Goal: Transaction & Acquisition: Purchase product/service

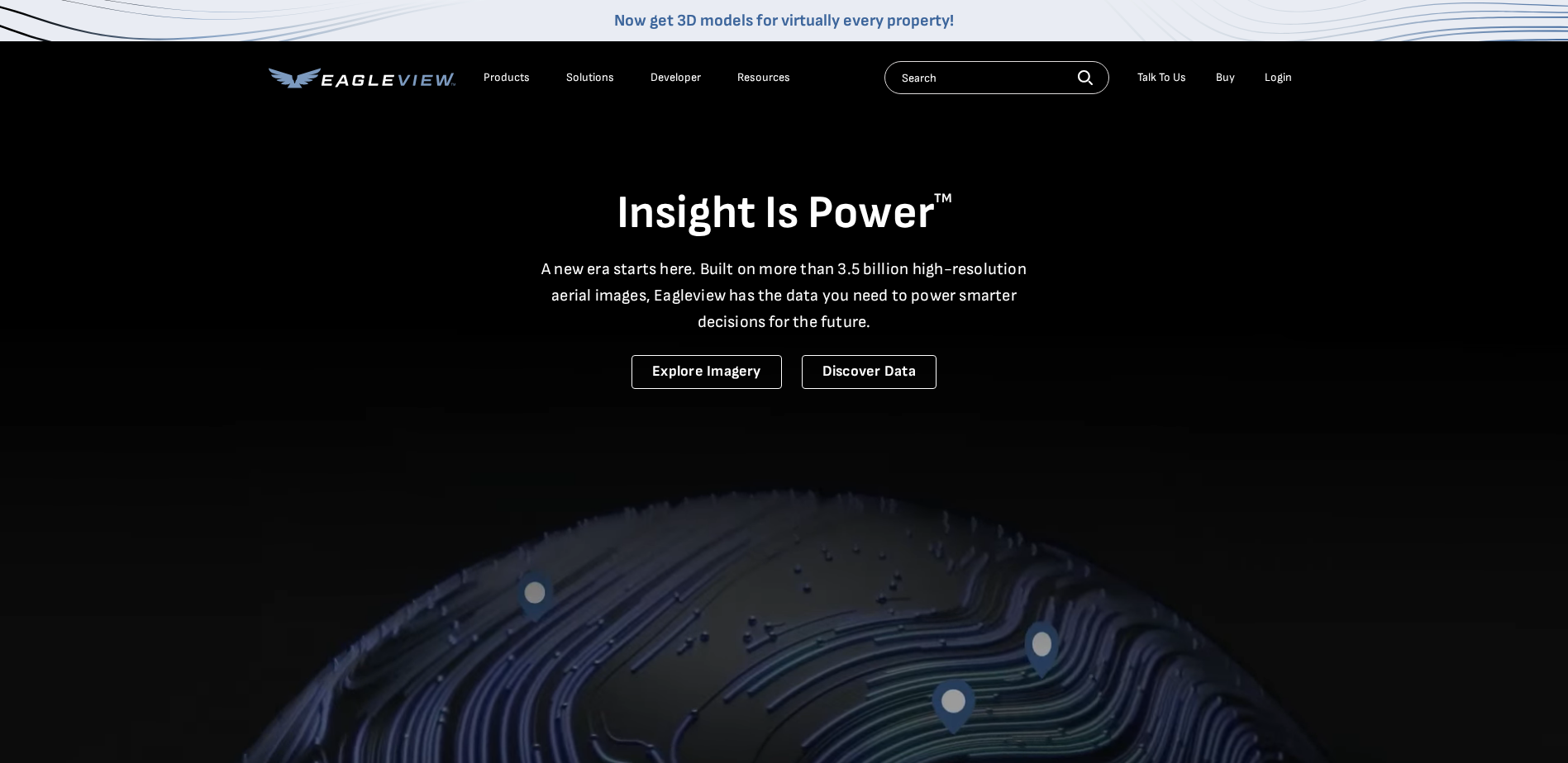
click at [1282, 76] on div "Login" at bounding box center [1279, 77] width 28 height 15
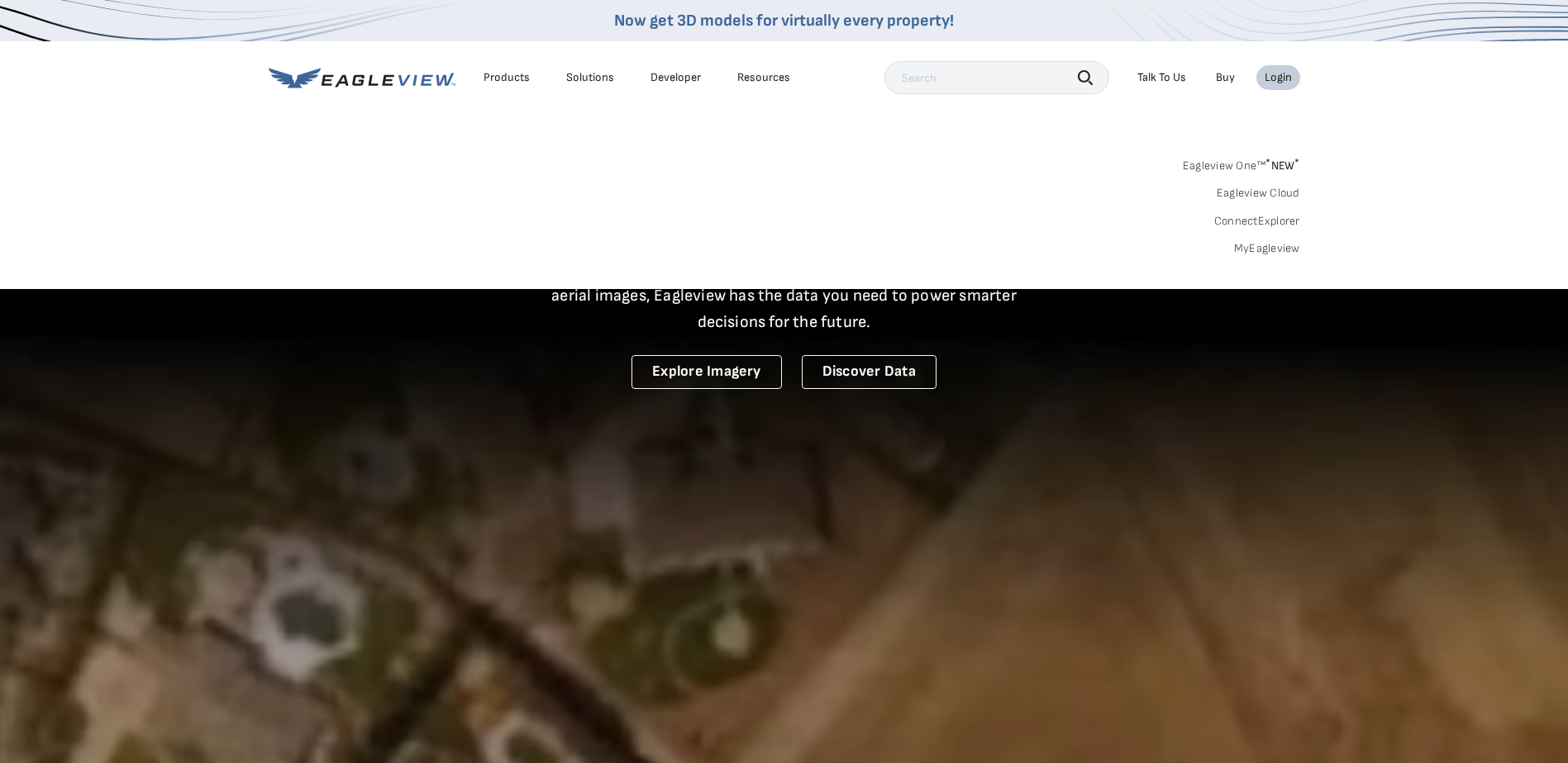
click at [1273, 76] on div "Login" at bounding box center [1279, 77] width 28 height 15
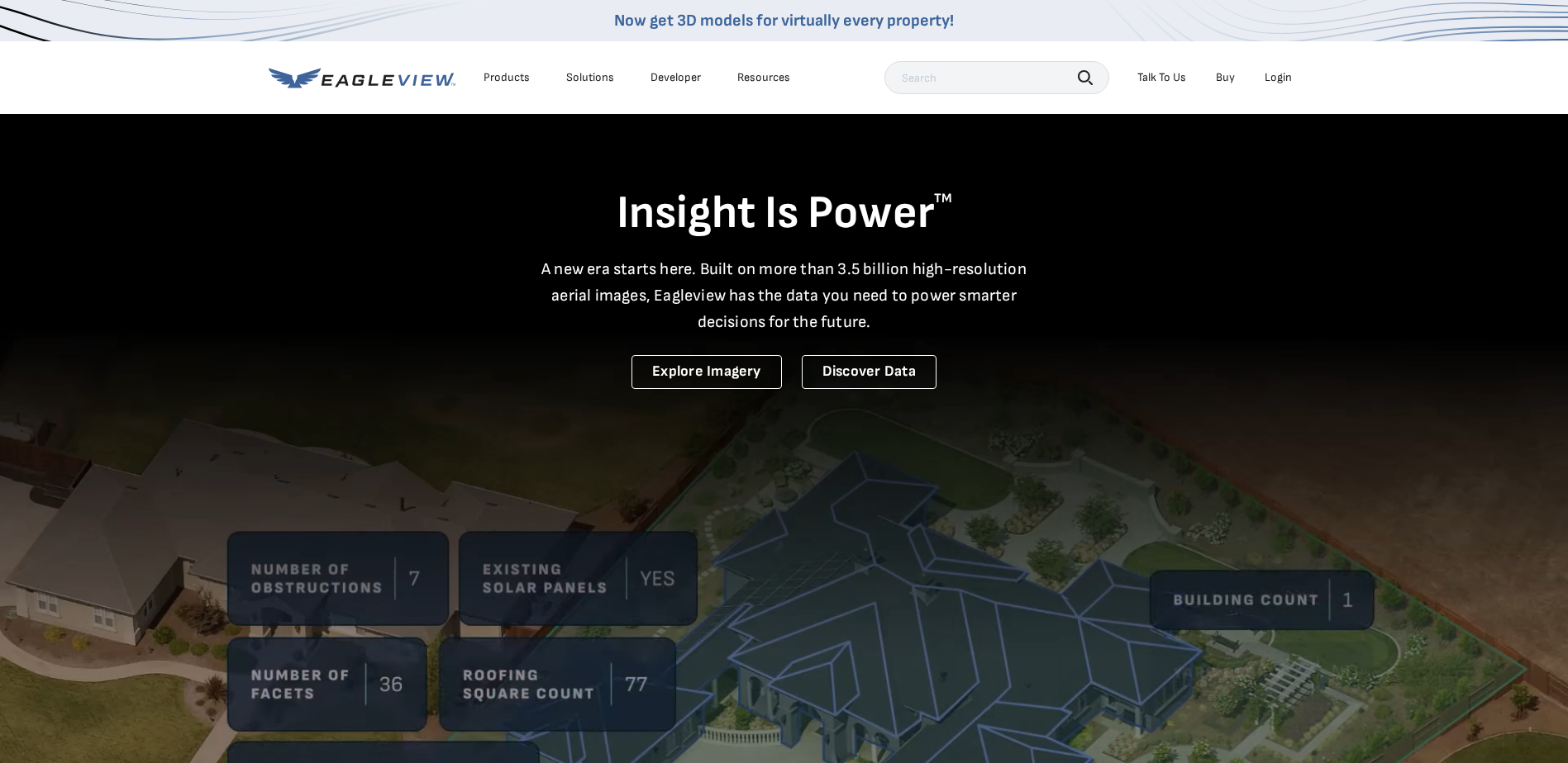
click at [1273, 76] on div "Login" at bounding box center [1279, 77] width 28 height 15
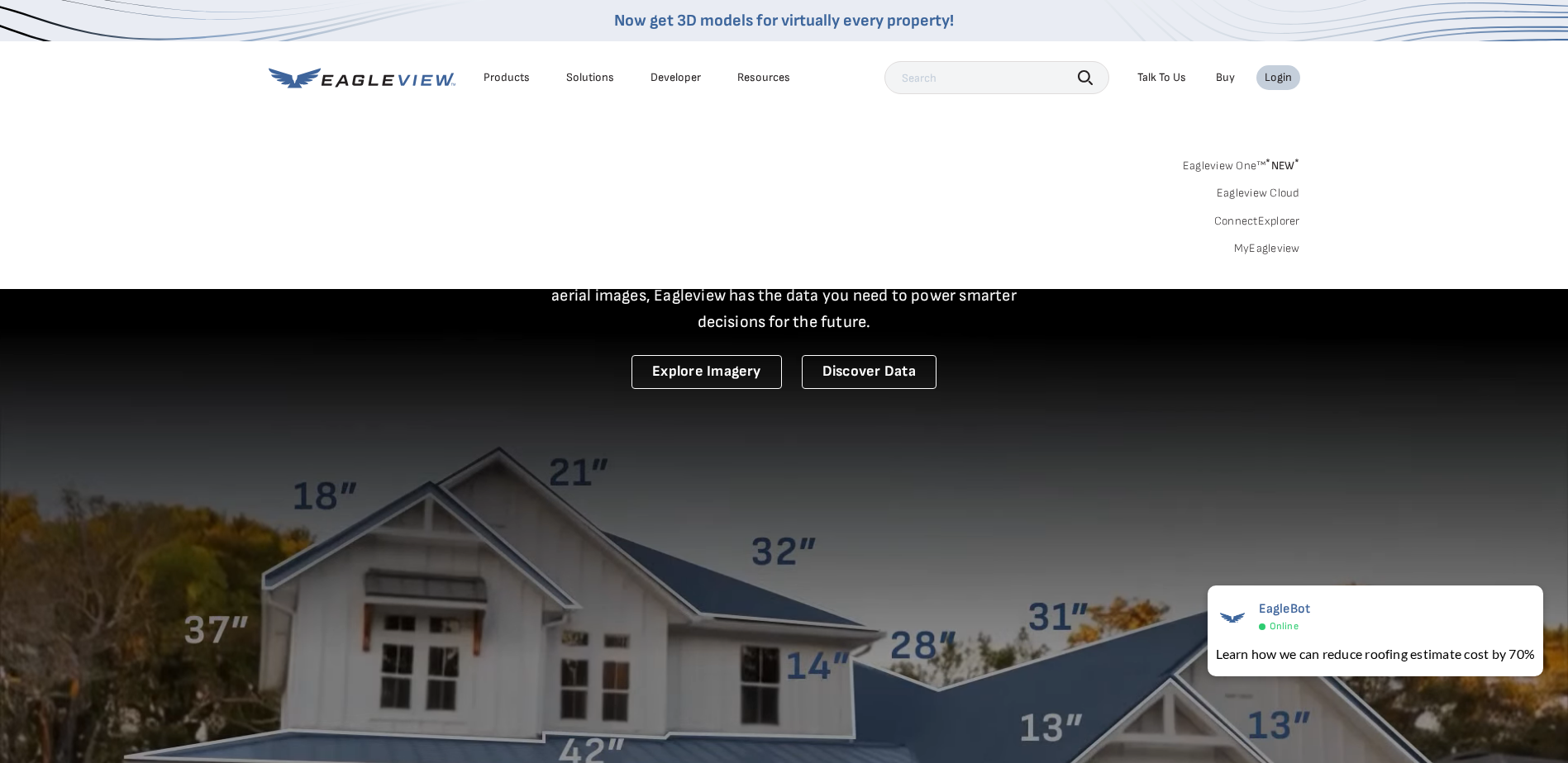
click at [1255, 246] on link "MyEagleview" at bounding box center [1267, 249] width 66 height 15
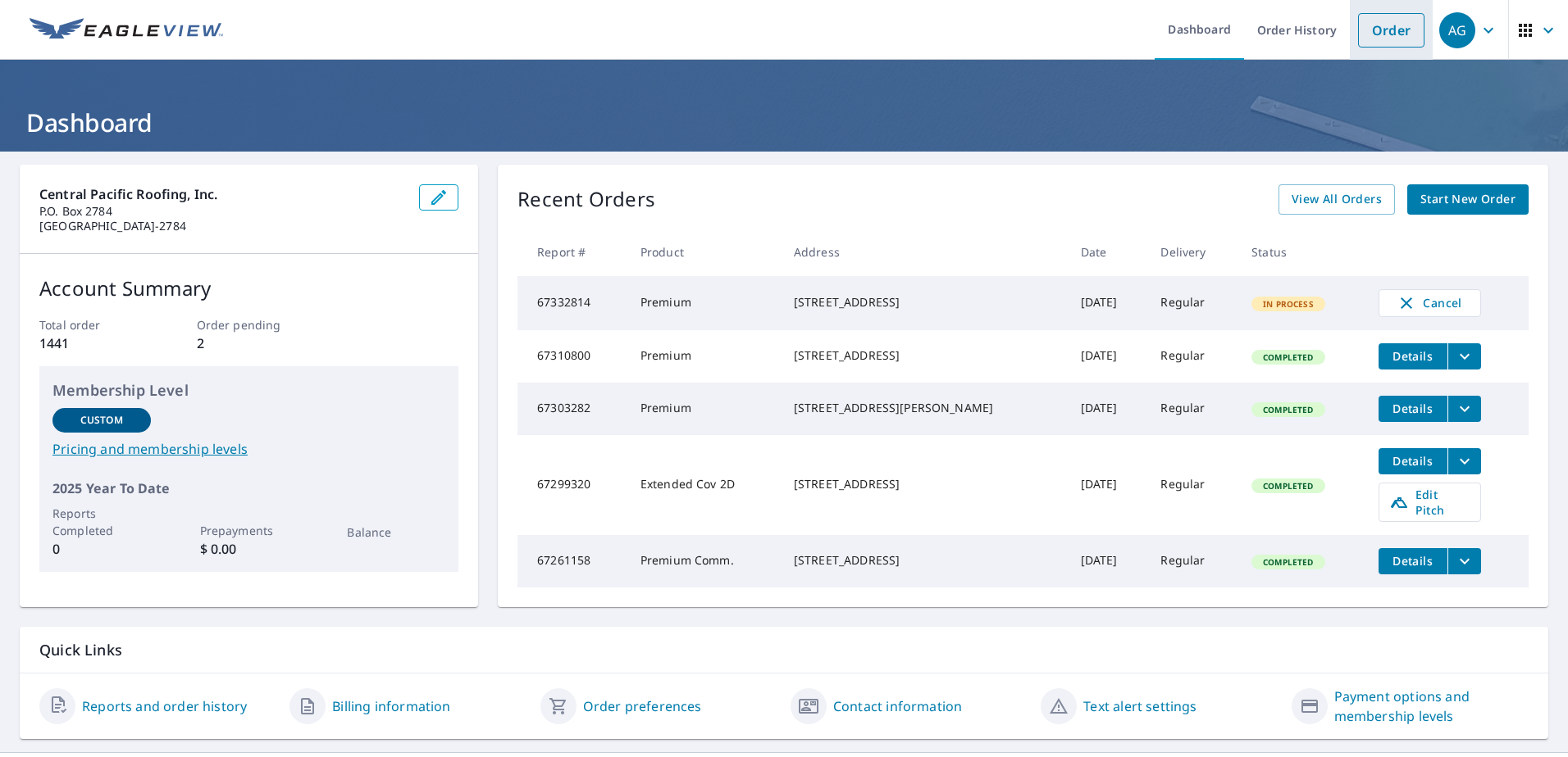
click at [1378, 27] on link "Order" at bounding box center [1391, 30] width 67 height 35
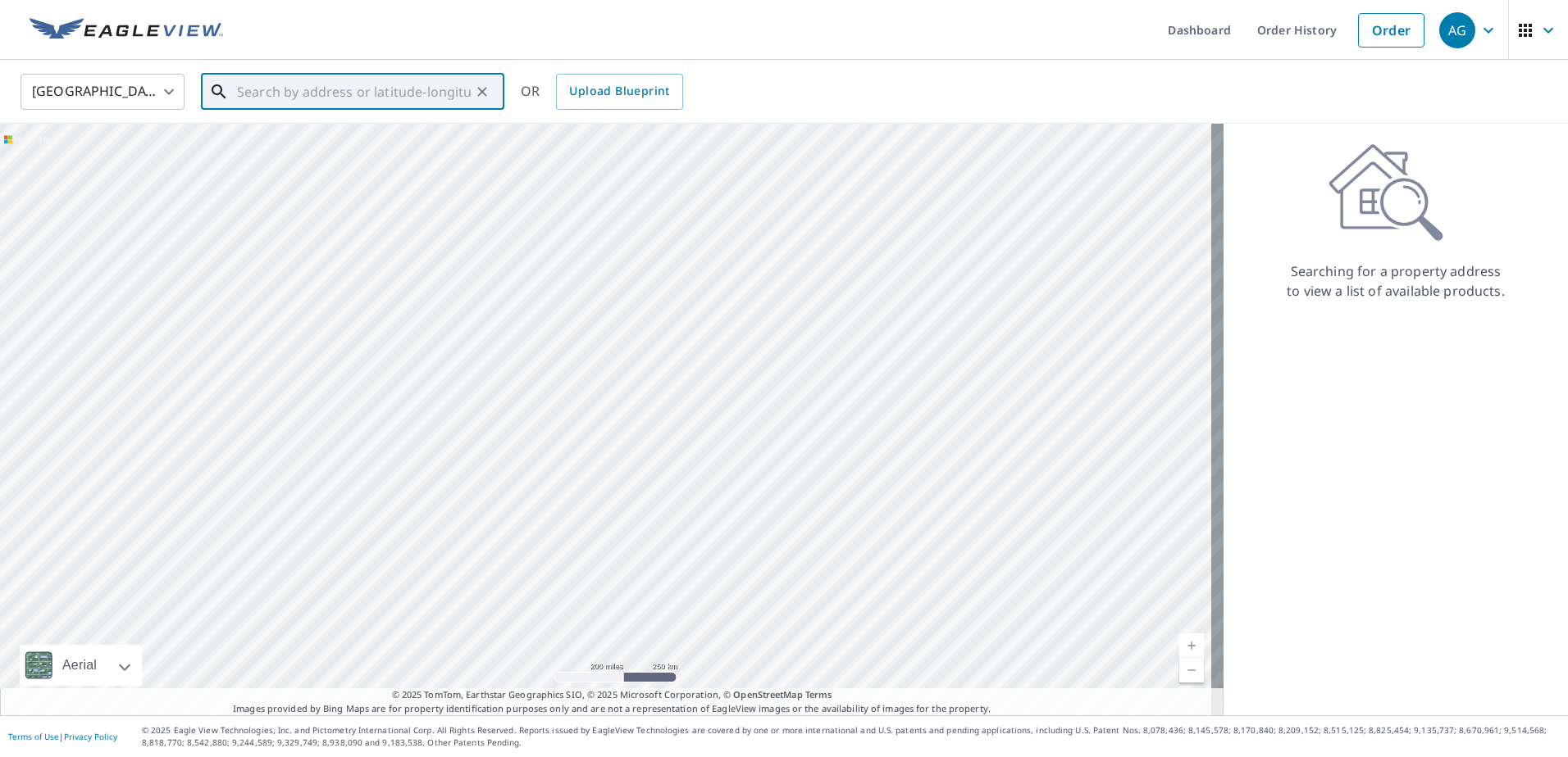
click at [240, 96] on input "text" at bounding box center [354, 91] width 234 height 46
click at [313, 144] on span "[STREET_ADDRESS]" at bounding box center [363, 140] width 258 height 20
type input "[STREET_ADDRESS]"
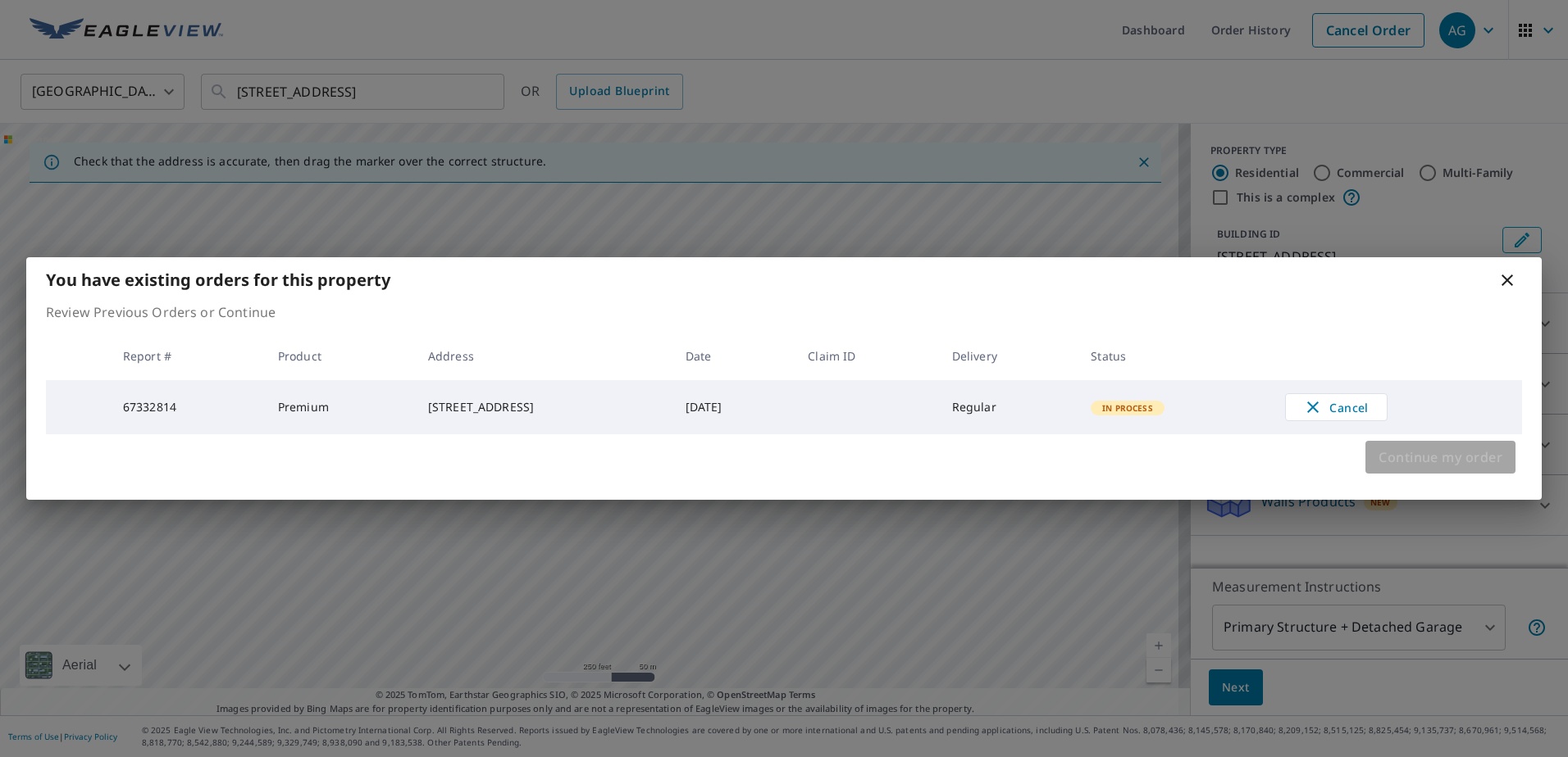
click at [1391, 463] on span "Continue my order" at bounding box center [1440, 457] width 124 height 23
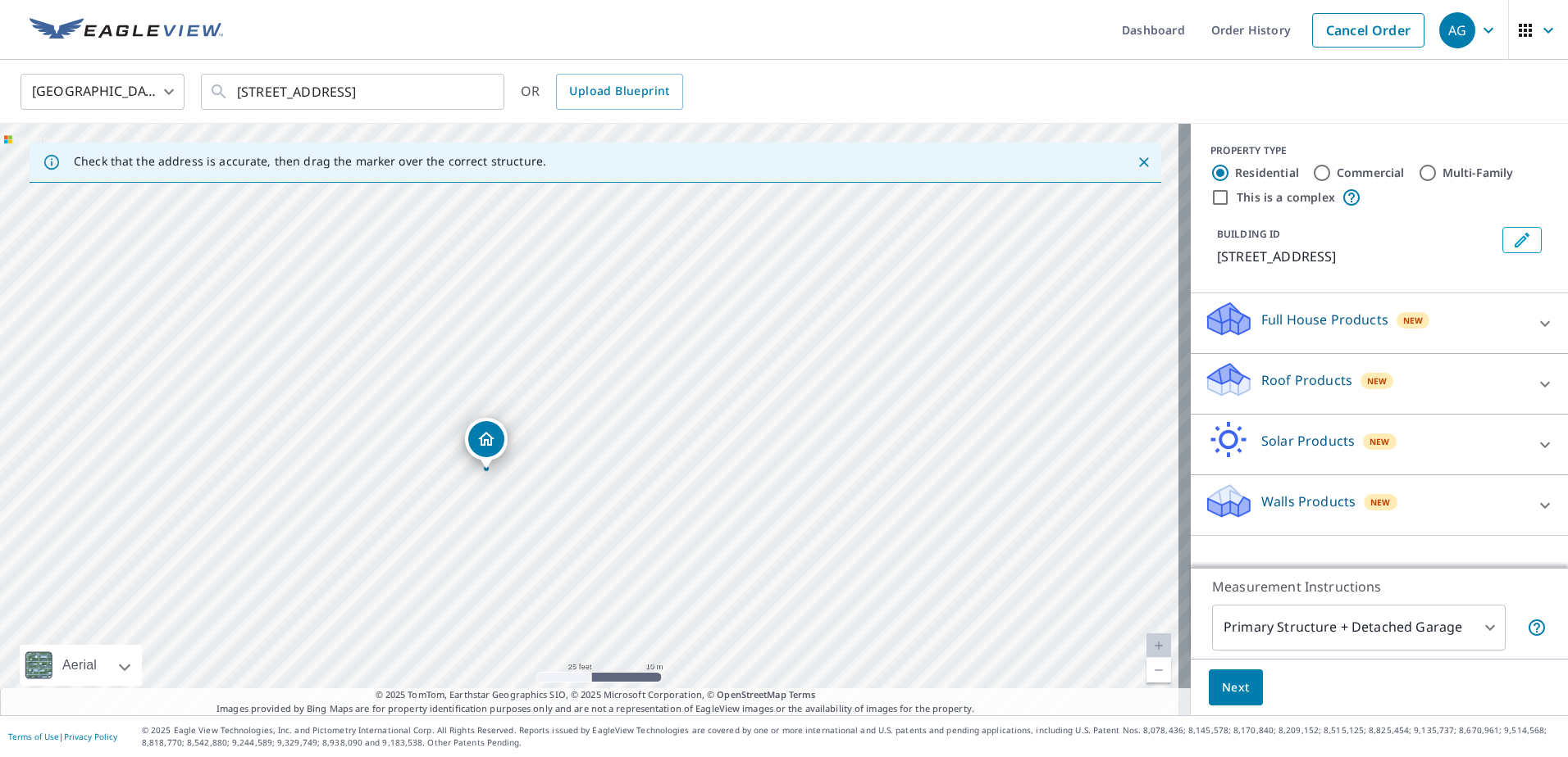
drag, startPoint x: 479, startPoint y: 455, endPoint x: 804, endPoint y: 377, distance: 334.2
click at [804, 377] on div "[STREET_ADDRESS]" at bounding box center [596, 419] width 1191 height 592
click at [1535, 387] on icon at bounding box center [1545, 385] width 20 height 20
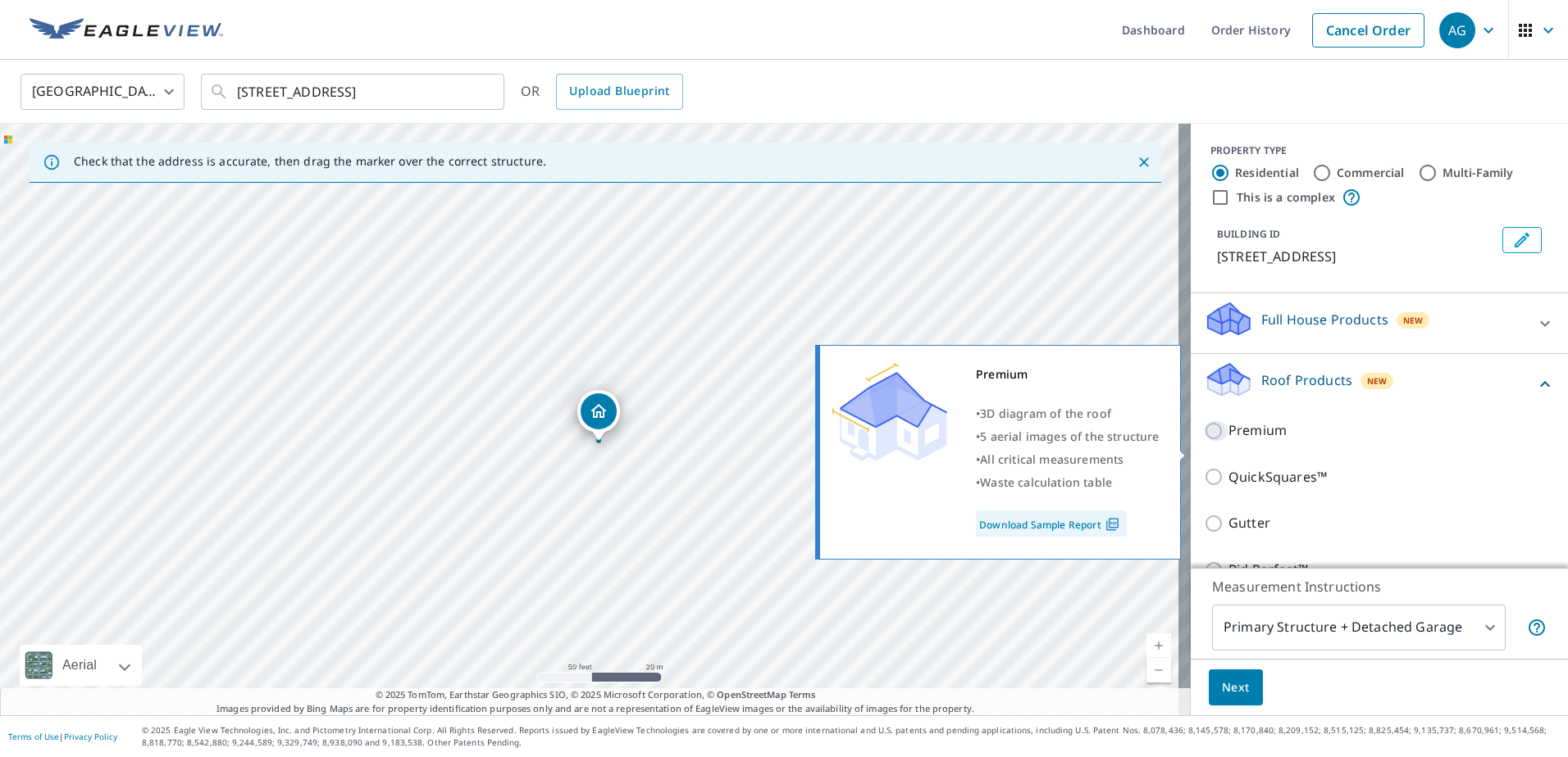
click at [1204, 441] on input "Premium" at bounding box center [1216, 432] width 25 height 20
checkbox input "true"
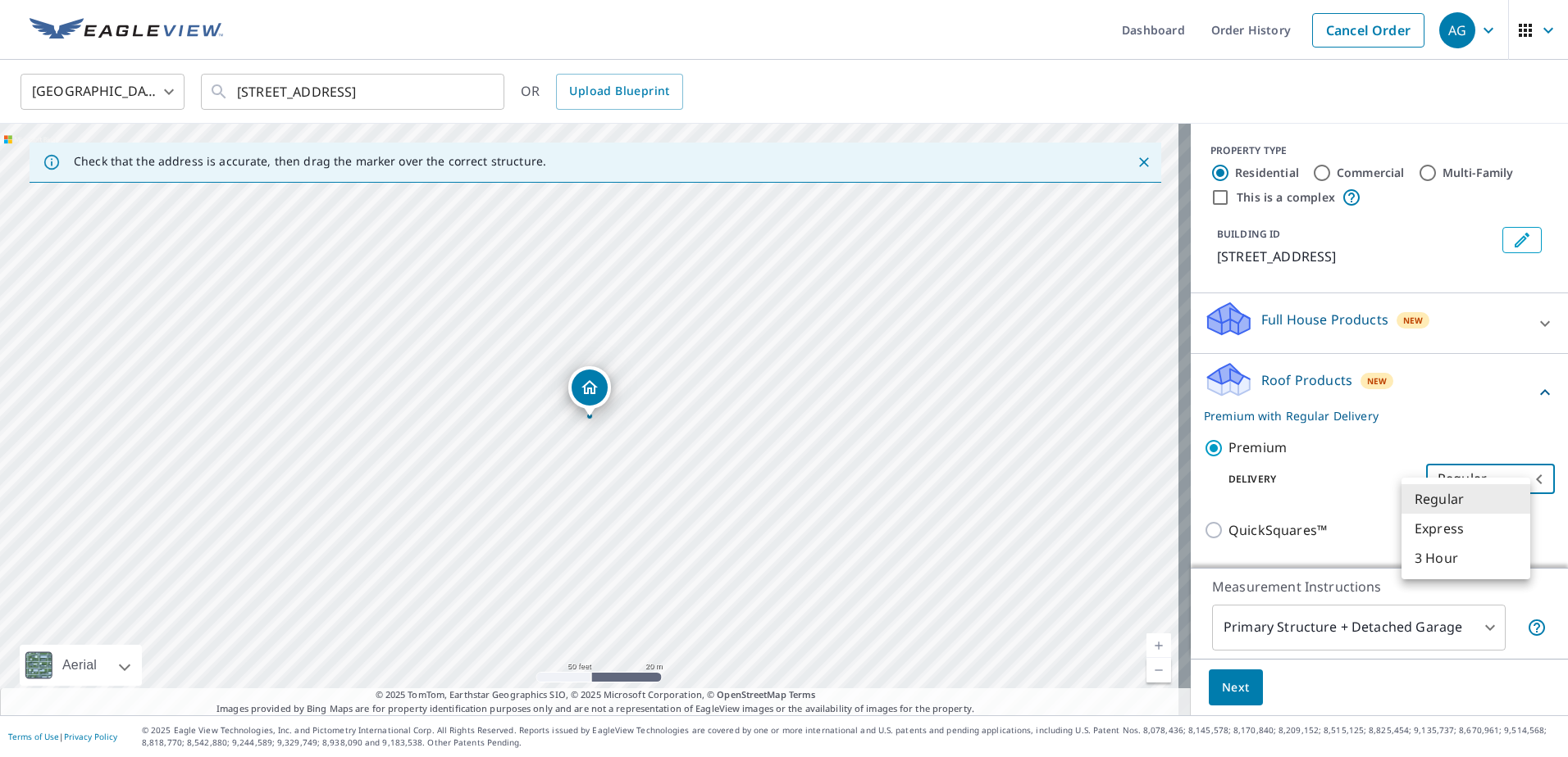
click at [1468, 495] on body "AG AG Dashboard Order History Cancel Order AG [GEOGRAPHIC_DATA] [GEOGRAPHIC_DAT…" at bounding box center [784, 378] width 1568 height 757
click at [1451, 499] on li "Regular" at bounding box center [1466, 499] width 129 height 29
click at [1222, 681] on span "Next" at bounding box center [1236, 688] width 27 height 20
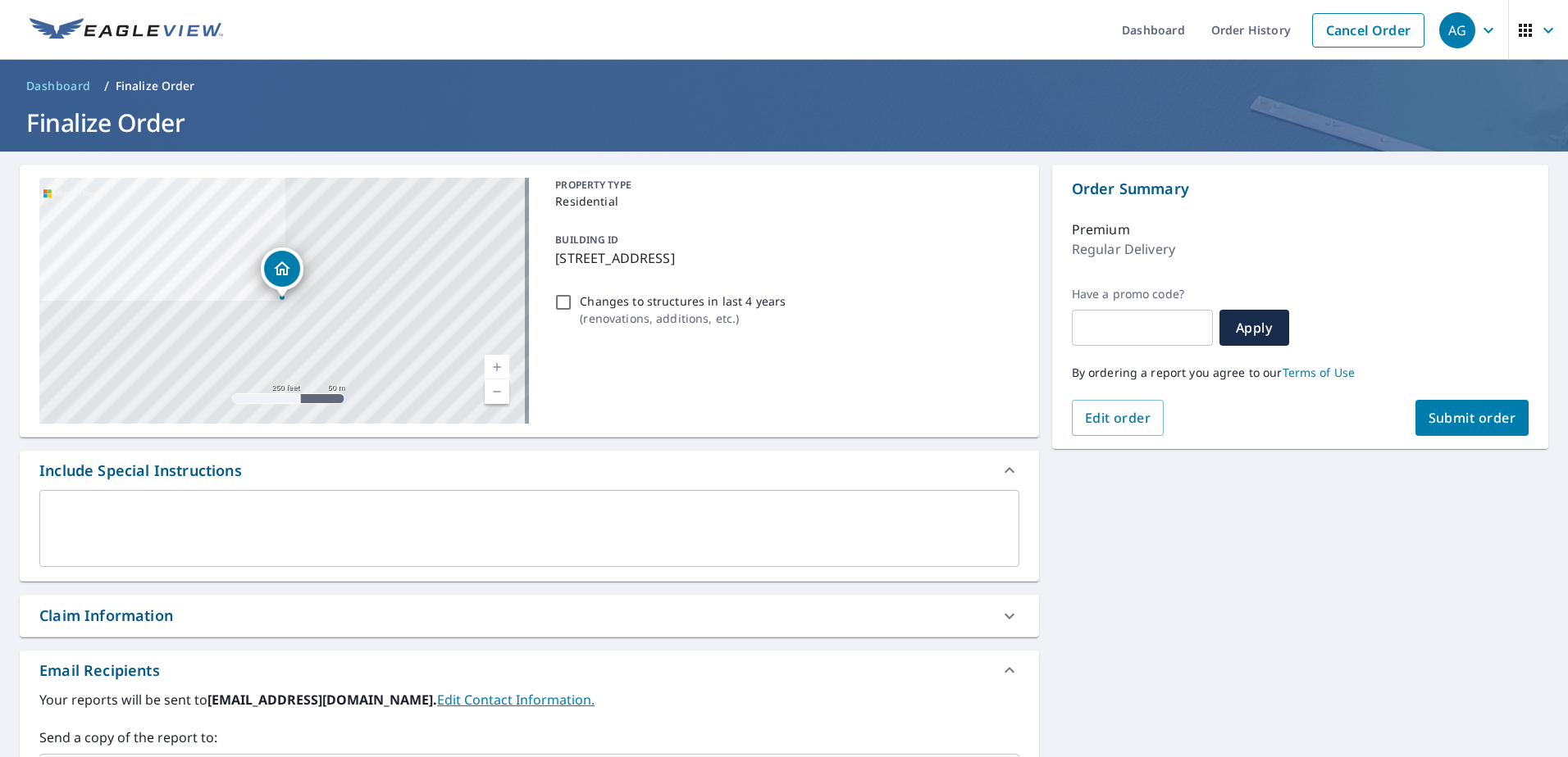
click at [1459, 417] on span "Submit order" at bounding box center [1473, 418] width 88 height 18
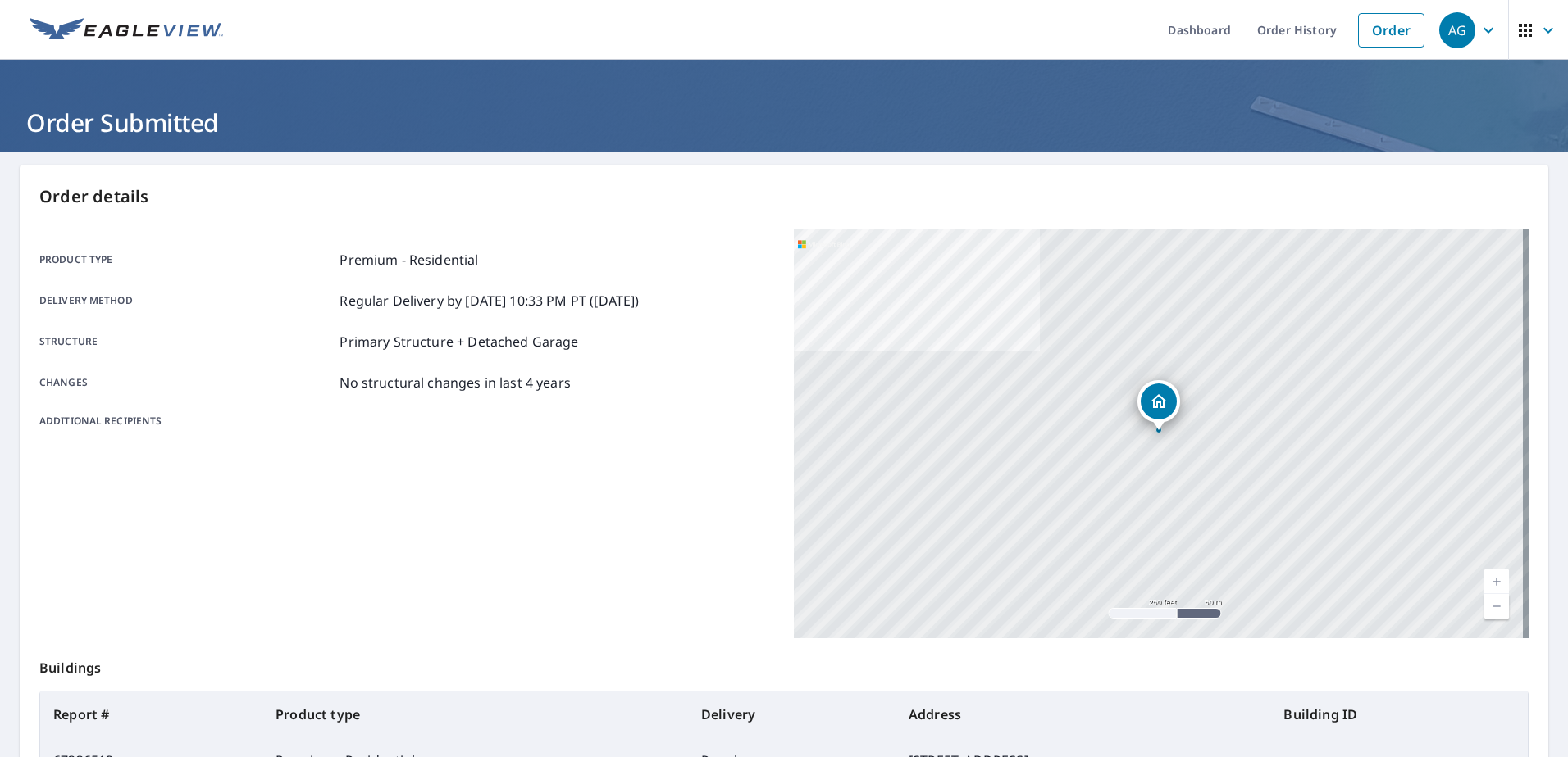
click at [1479, 32] on icon "button" at bounding box center [1489, 30] width 20 height 20
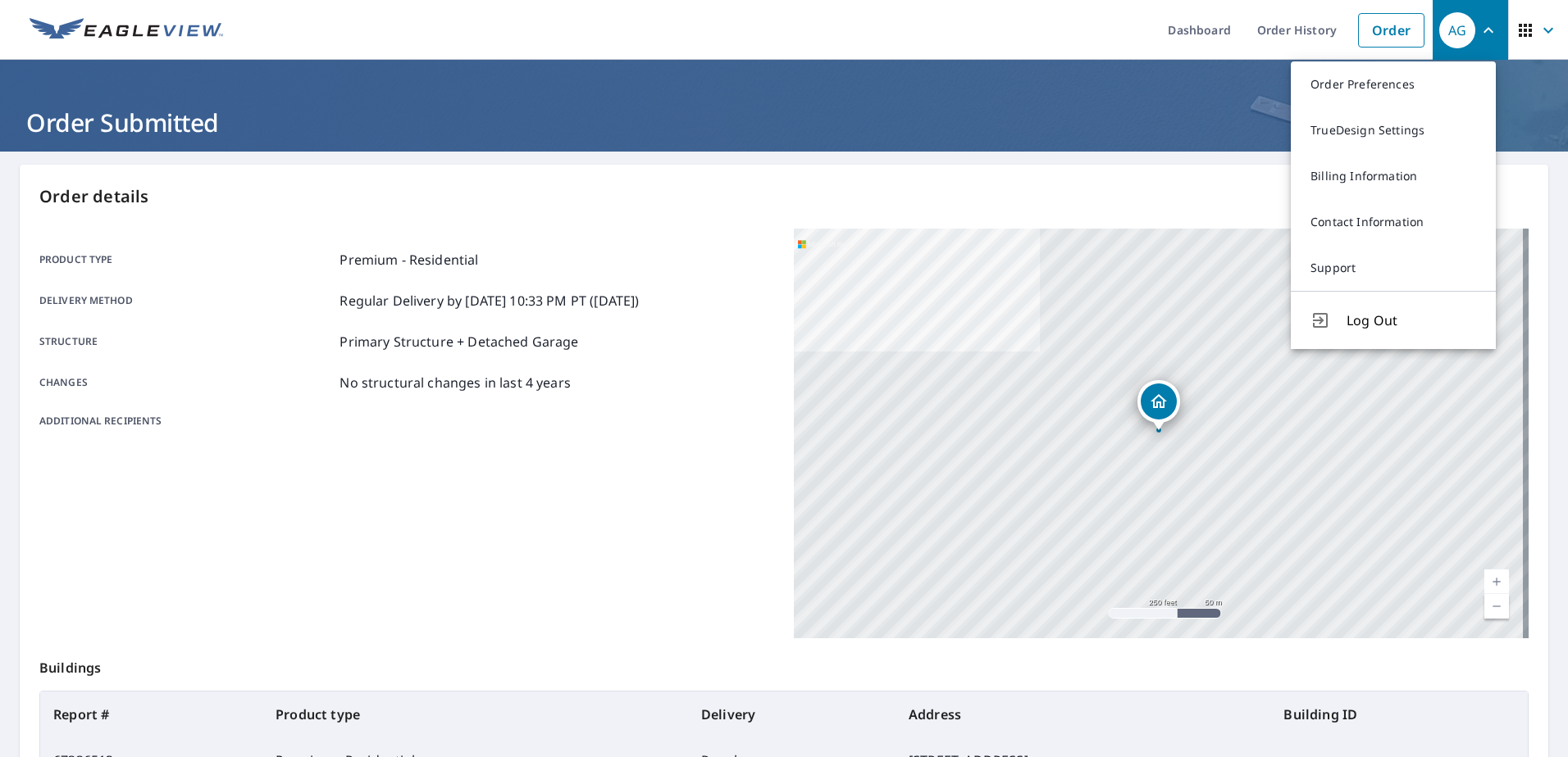
click at [1360, 323] on span "Log Out" at bounding box center [1412, 321] width 130 height 20
